Goal: Understand process/instructions: Learn about a topic

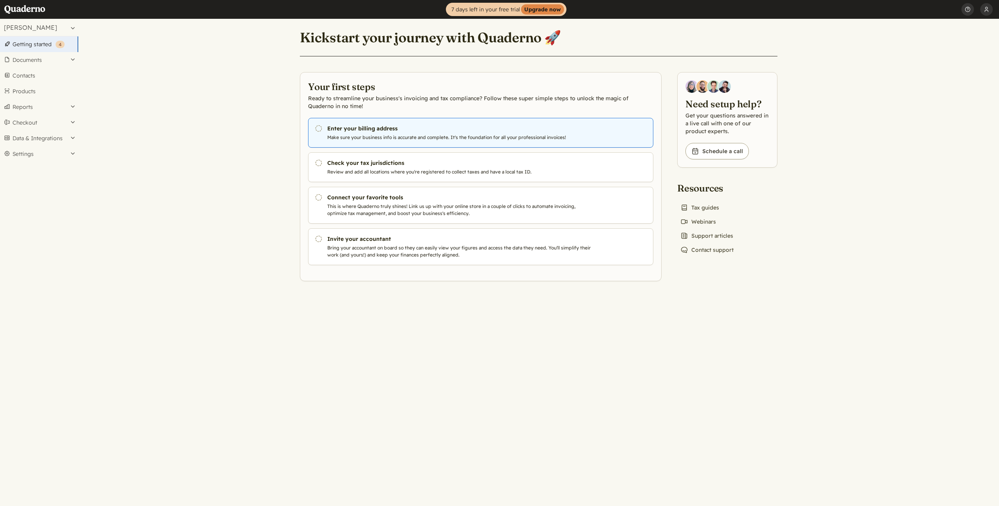
click at [347, 126] on h3 "Enter your billing address" at bounding box center [460, 128] width 267 height 8
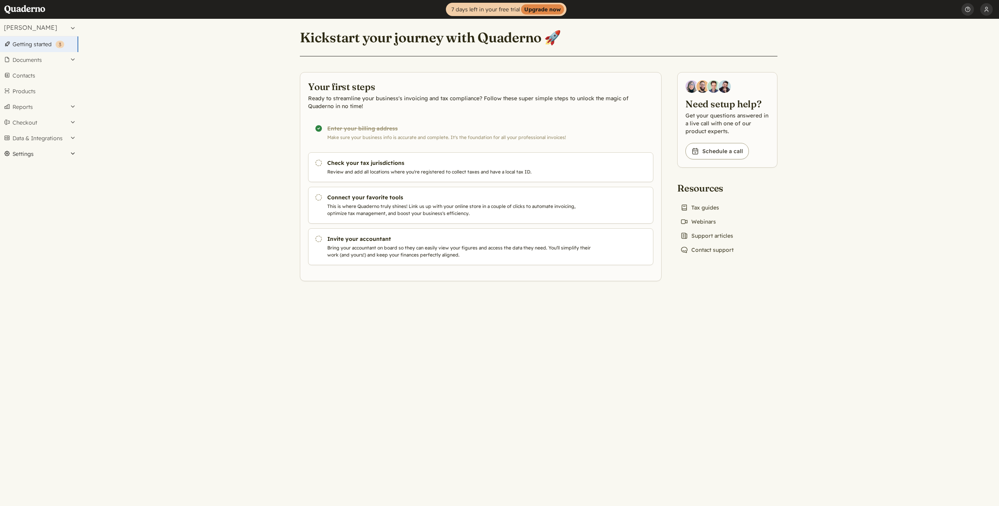
click at [31, 155] on button "Settings" at bounding box center [39, 154] width 78 height 16
click at [48, 143] on button "Data & Integrations" at bounding box center [39, 138] width 78 height 16
click at [43, 150] on link "Integrations" at bounding box center [39, 151] width 78 height 11
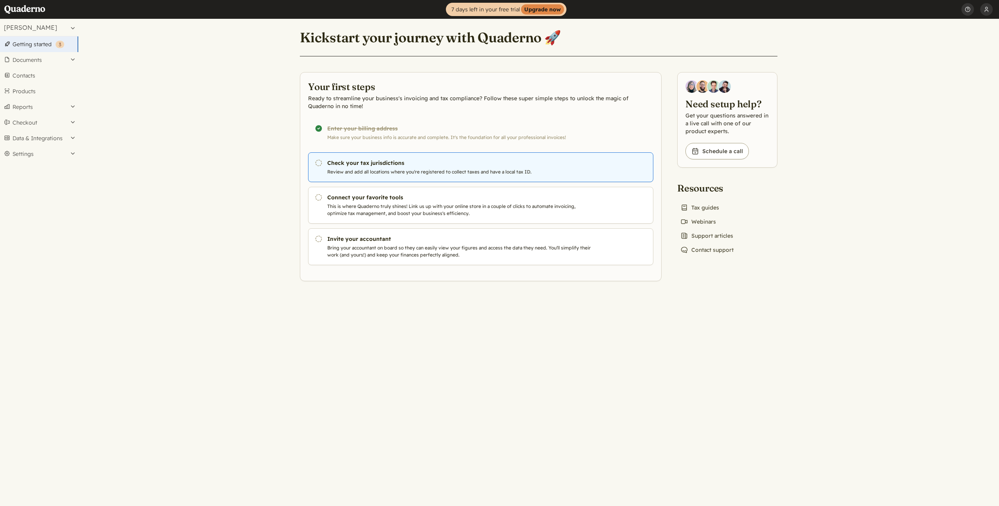
click at [400, 168] on p "Review and add all locations where you're registered to collect taxes and have …" at bounding box center [460, 171] width 267 height 7
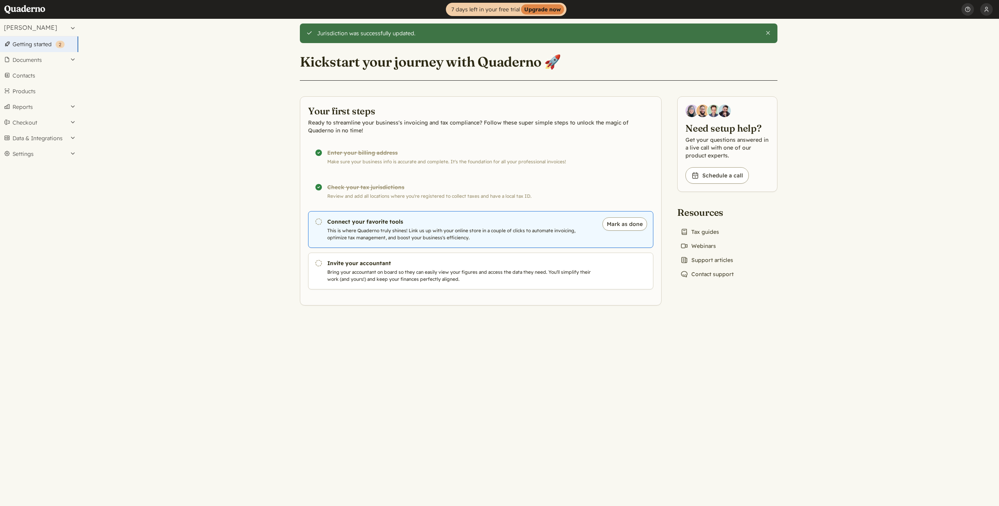
click at [355, 220] on h3 "Connect your favorite tools" at bounding box center [460, 222] width 267 height 8
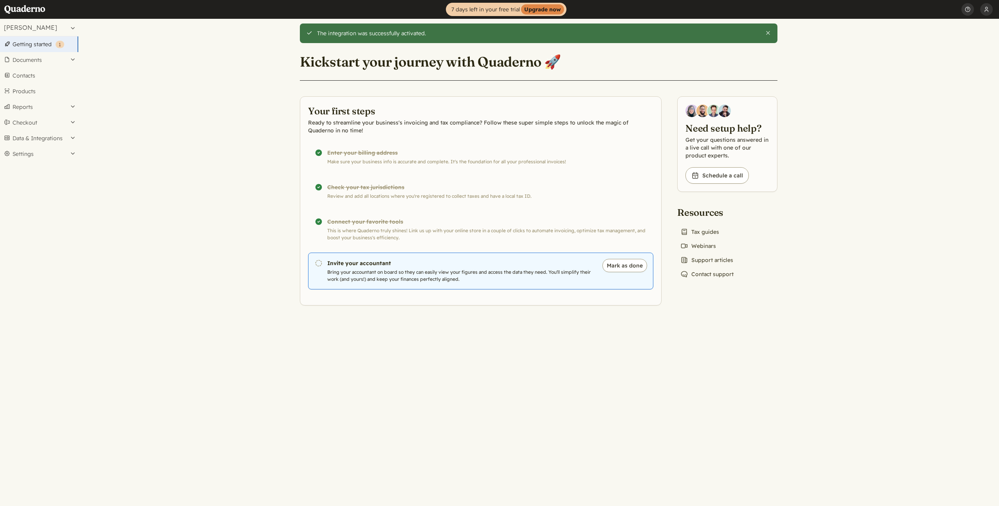
click at [363, 267] on h3 "Invite your accountant" at bounding box center [460, 263] width 267 height 8
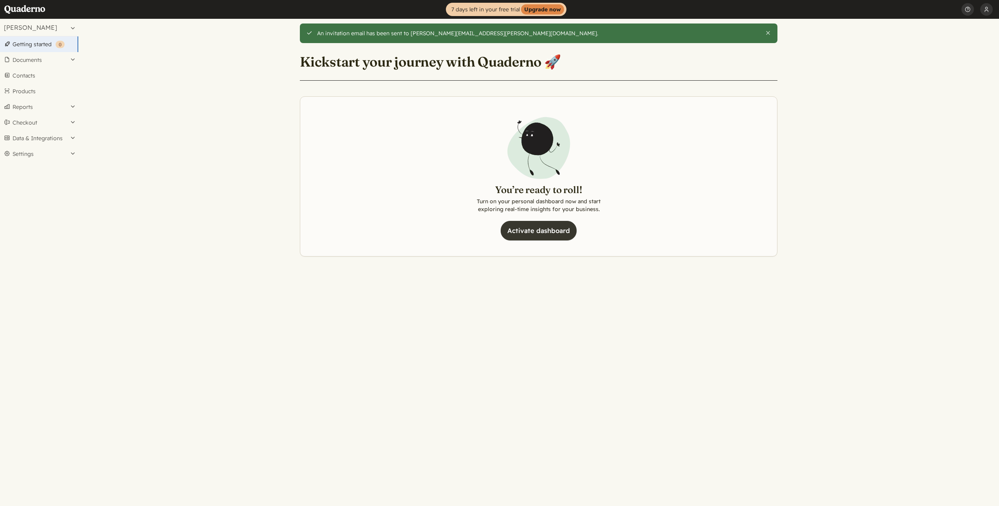
click at [554, 236] on link "Activate dashboard" at bounding box center [539, 231] width 76 height 20
